Goal: Transaction & Acquisition: Obtain resource

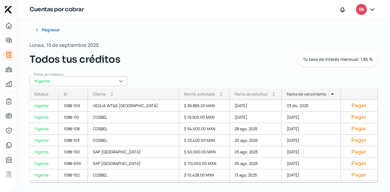
scroll to position [126, 0]
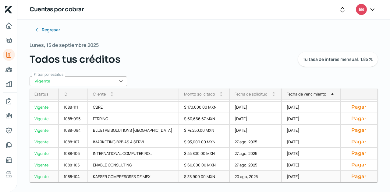
click at [241, 178] on div "20 ago, 2025" at bounding box center [256, 177] width 52 height 12
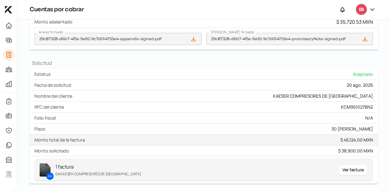
scroll to position [255, 0]
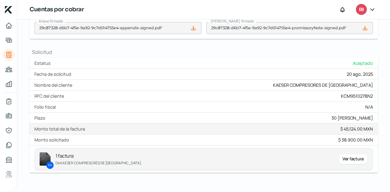
click at [346, 148] on div "KA 1 factura De KAESER COMPRESORES DE MEXICO Ver factura" at bounding box center [203, 159] width 338 height 23
click at [346, 154] on div "Ver factura" at bounding box center [352, 159] width 29 height 11
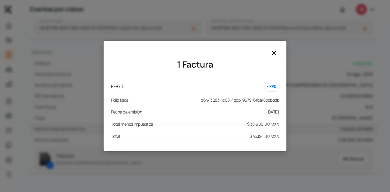
click at [274, 49] on icon at bounding box center [274, 52] width 7 height 7
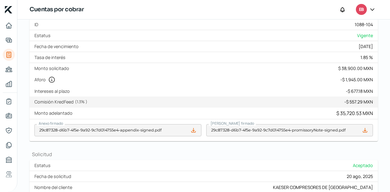
scroll to position [102, 0]
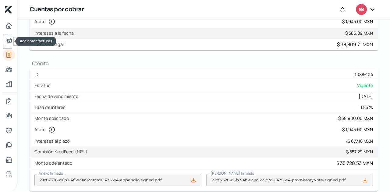
click at [7, 38] on icon "Adelantar facturas" at bounding box center [8, 40] width 5 height 4
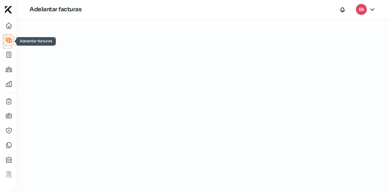
click at [9, 43] on icon "Adelantar facturas" at bounding box center [8, 40] width 7 height 7
click at [9, 28] on icon "Inicio" at bounding box center [8, 25] width 7 height 7
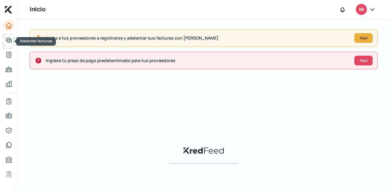
click at [8, 37] on icon "Adelantar facturas" at bounding box center [8, 40] width 7 height 7
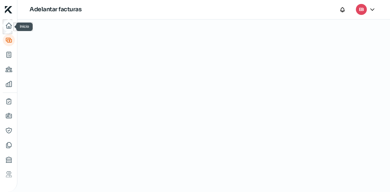
click at [8, 27] on icon "Inicio" at bounding box center [8, 25] width 5 height 5
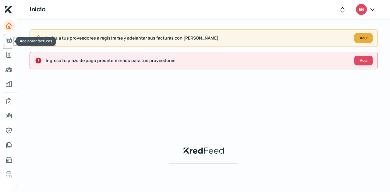
click at [10, 39] on icon "Adelantar facturas" at bounding box center [8, 40] width 7 height 7
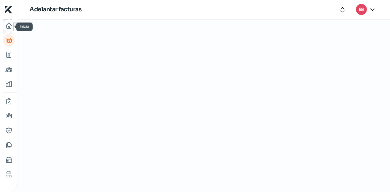
click at [11, 27] on icon "Inicio" at bounding box center [8, 25] width 5 height 5
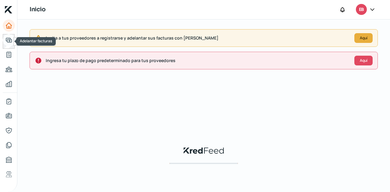
click at [5, 36] on link "Adelantar facturas" at bounding box center [9, 40] width 12 height 12
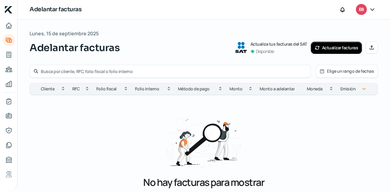
click at [329, 49] on button "Actualizar facturas" at bounding box center [336, 48] width 51 height 12
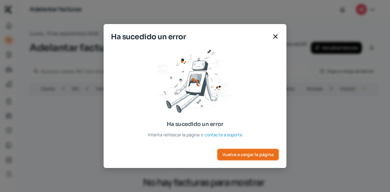
click at [243, 158] on button "Vuelve a cargar la página" at bounding box center [248, 155] width 62 height 12
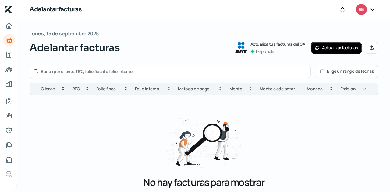
drag, startPoint x: 293, startPoint y: 0, endPoint x: 203, endPoint y: 33, distance: 96.0
click at [203, 33] on div "Lunes, 15 de septiembre 2025 Adelantar facturas Actualiza tus facturas del SAT …" at bounding box center [204, 42] width 348 height 26
click at [322, 51] on button "Actualizar facturas" at bounding box center [336, 48] width 51 height 12
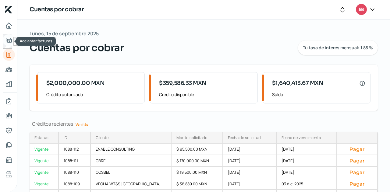
click at [10, 42] on icon "Adelantar facturas" at bounding box center [8, 40] width 7 height 7
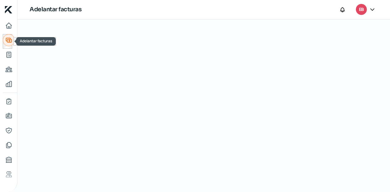
click at [10, 40] on icon "Adelantar facturas" at bounding box center [8, 40] width 7 height 7
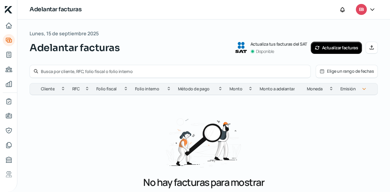
click at [326, 50] on button "Actualizar facturas" at bounding box center [336, 48] width 51 height 12
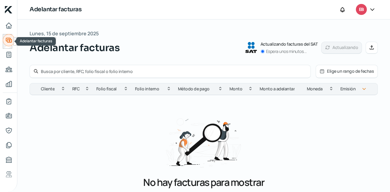
click at [6, 39] on icon "Adelantar facturas" at bounding box center [8, 40] width 5 height 4
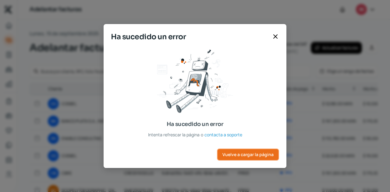
click at [248, 153] on span "Vuelve a cargar la página" at bounding box center [247, 155] width 51 height 4
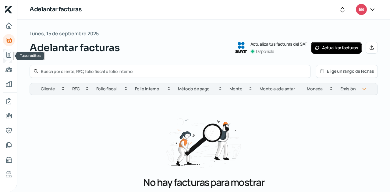
click at [12, 57] on link "Tus créditos" at bounding box center [9, 55] width 12 height 12
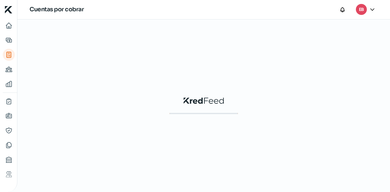
click at [12, 48] on nav at bounding box center [8, 101] width 17 height 165
click at [12, 42] on icon "Adelantar facturas" at bounding box center [8, 40] width 7 height 7
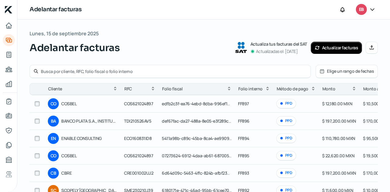
click at [37, 104] on input "checkbox" at bounding box center [36, 103] width 5 height 5
checkbox input "true"
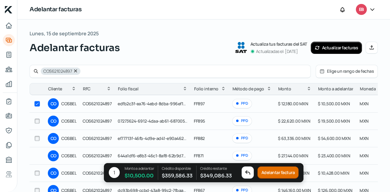
click at [274, 173] on button "Adelantar factura" at bounding box center [277, 173] width 41 height 12
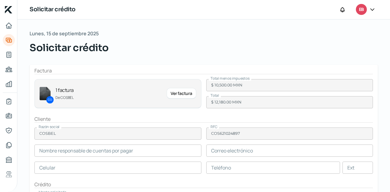
type input "Miriam Alvarez"
type input "miriam.alvarez@loreal.com"
type input "44 - 4301 - 7211"
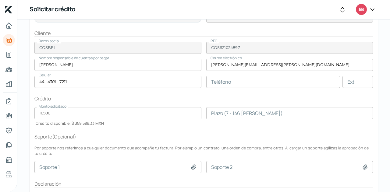
scroll to position [120, 0]
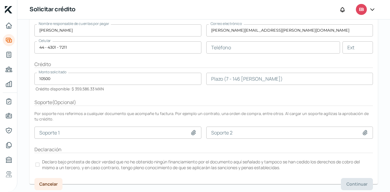
click at [38, 164] on div at bounding box center [37, 165] width 4 height 4
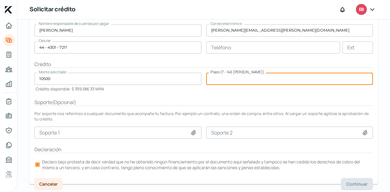
click at [225, 80] on input "number" at bounding box center [289, 79] width 167 height 12
type input "75"
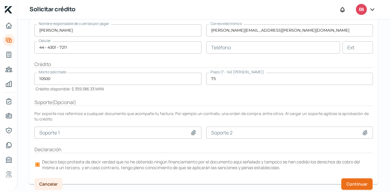
click at [342, 181] on button "Continuar" at bounding box center [357, 184] width 32 height 12
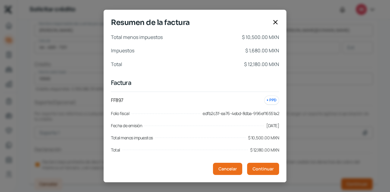
scroll to position [3, 0]
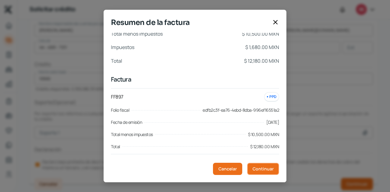
click at [262, 167] on span "Continuar" at bounding box center [263, 169] width 21 height 4
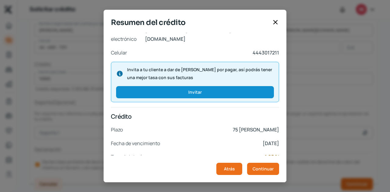
scroll to position [133, 0]
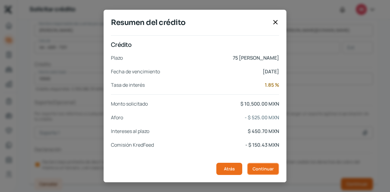
click at [260, 167] on span "Continuar" at bounding box center [263, 169] width 21 height 4
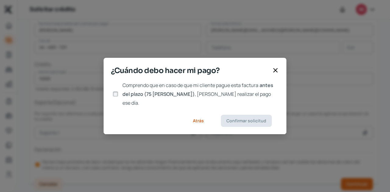
click at [116, 93] on input "Comprendo que en caso de que mi cliente pague esta factura antes del plazo (75 …" at bounding box center [115, 93] width 5 height 5
checkbox input "true"
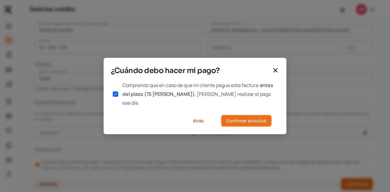
click at [241, 119] on span "Confirmar solicitud" at bounding box center [246, 121] width 40 height 4
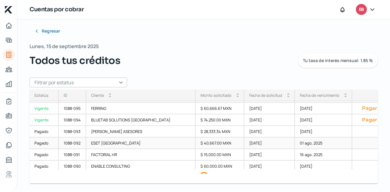
scroll to position [5, 0]
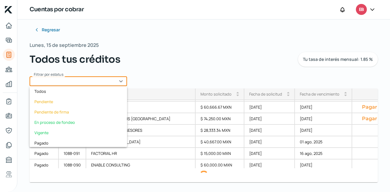
click at [111, 80] on input "text" at bounding box center [78, 81] width 97 height 10
click at [54, 131] on div "Vigente" at bounding box center [78, 133] width 97 height 10
type input "Vigente"
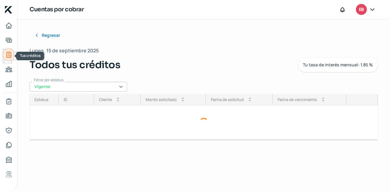
click at [8, 56] on icon "Tus créditos" at bounding box center [8, 54] width 7 height 7
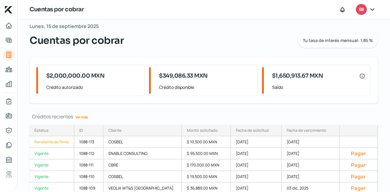
scroll to position [61, 0]
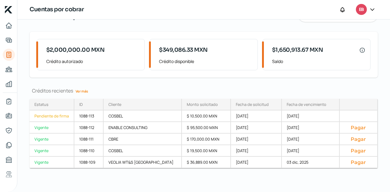
click at [86, 91] on link "Ver más" at bounding box center [81, 91] width 17 height 9
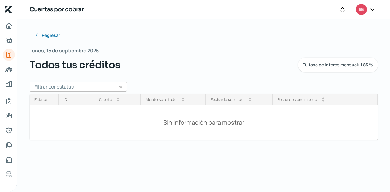
click at [90, 88] on input "text" at bounding box center [78, 87] width 97 height 10
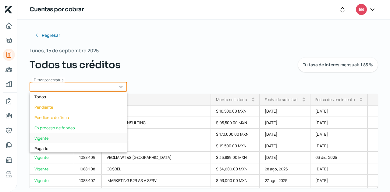
click at [49, 135] on div "Vigente" at bounding box center [78, 138] width 97 height 10
type input "Vigente"
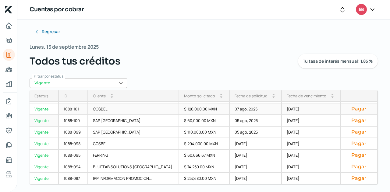
scroll to position [5, 0]
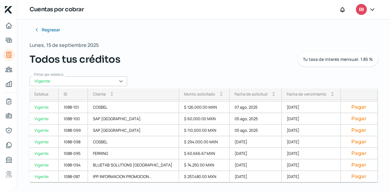
click at [303, 97] on div "Fecha de vencimiento arrow_drop_up arrow_drop_down" at bounding box center [311, 95] width 59 height 12
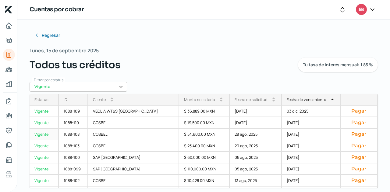
scroll to position [126, 0]
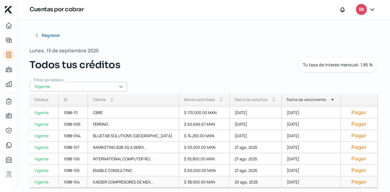
click at [235, 181] on div "20 ago, 2025" at bounding box center [256, 183] width 52 height 12
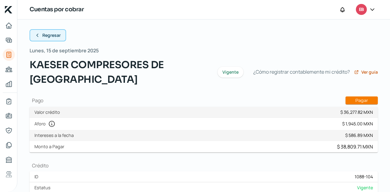
click at [35, 37] on icon at bounding box center [37, 35] width 5 height 5
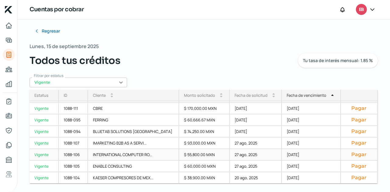
scroll to position [5, 0]
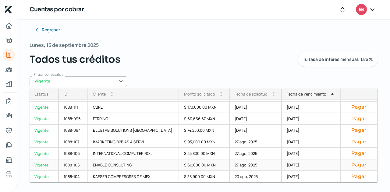
click at [145, 166] on div "ENABLE CONSULTING" at bounding box center [133, 166] width 91 height 12
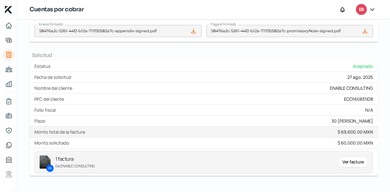
scroll to position [244, 0]
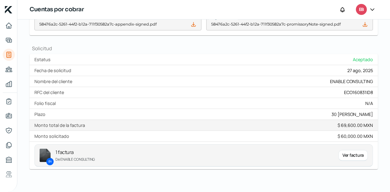
click at [355, 157] on div "Ver factura" at bounding box center [352, 155] width 29 height 11
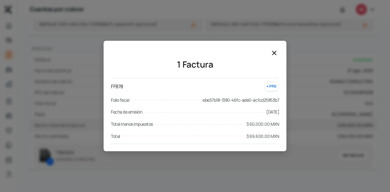
click at [279, 54] on div "1 Factura FF878 PPD Folio fiscal ebe57b18-1380-46fc-ade0-ac1cd25853b7 Fecha de …" at bounding box center [195, 99] width 183 height 103
click at [277, 56] on icon at bounding box center [274, 52] width 7 height 7
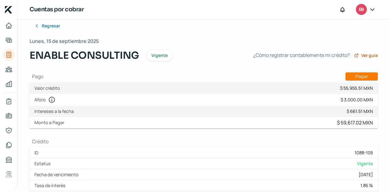
scroll to position [0, 0]
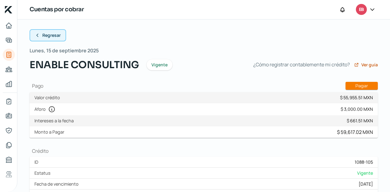
click at [44, 38] on button "Regresar" at bounding box center [48, 35] width 37 height 12
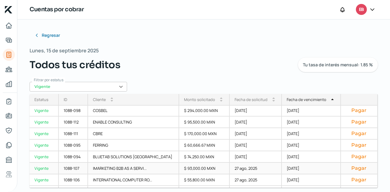
scroll to position [95, 0]
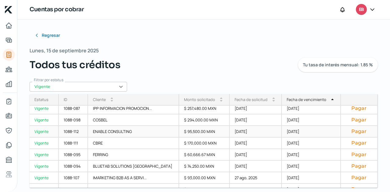
click at [201, 131] on div "$ 95,500.00 MXN" at bounding box center [204, 132] width 51 height 12
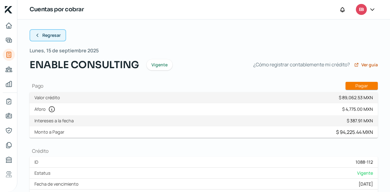
click at [43, 33] on span "Regresar" at bounding box center [51, 35] width 18 height 4
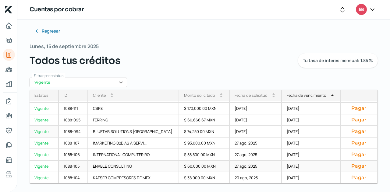
scroll to position [5, 0]
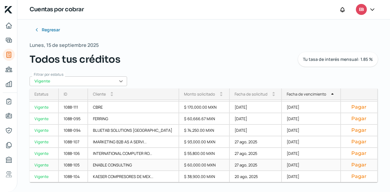
click at [197, 165] on div "$ 60,000.00 MXN" at bounding box center [204, 166] width 51 height 12
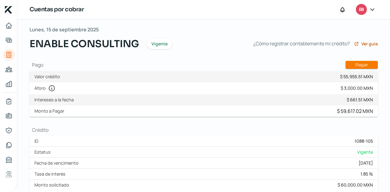
scroll to position [30, 0]
